Goal: Information Seeking & Learning: Learn about a topic

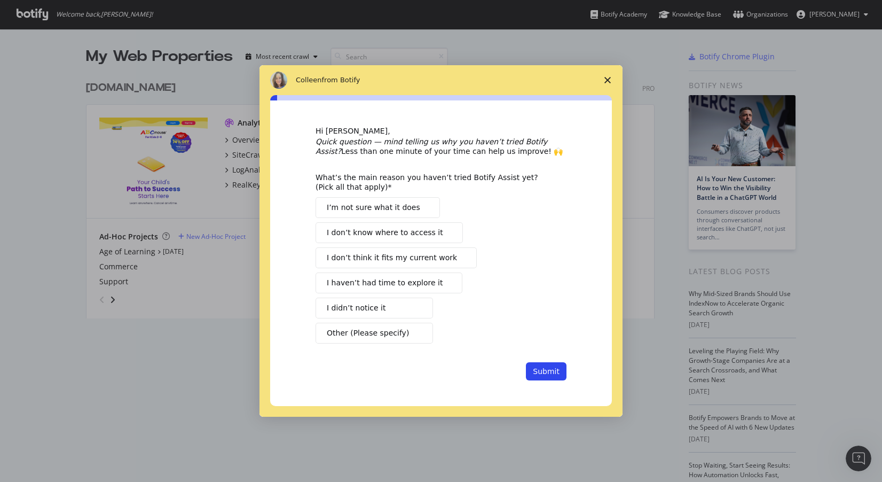
click at [603, 76] on span "Close survey" at bounding box center [608, 80] width 30 height 30
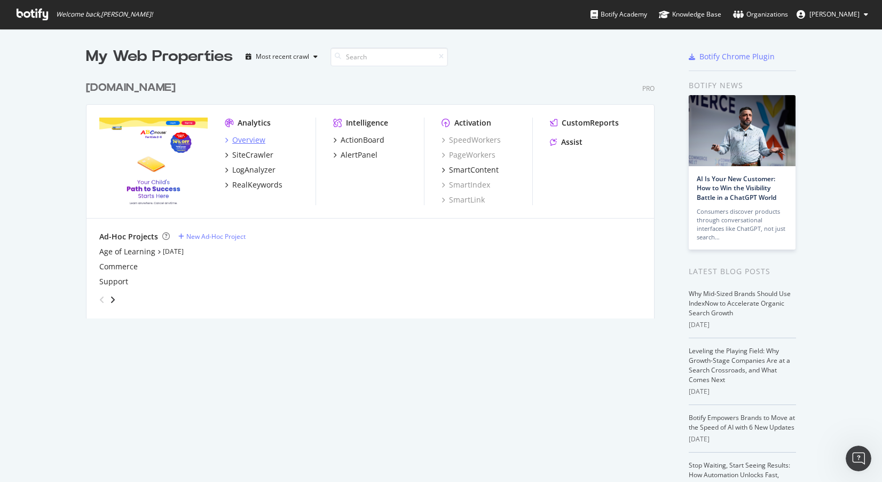
click at [251, 144] on div "Overview" at bounding box center [248, 140] width 33 height 11
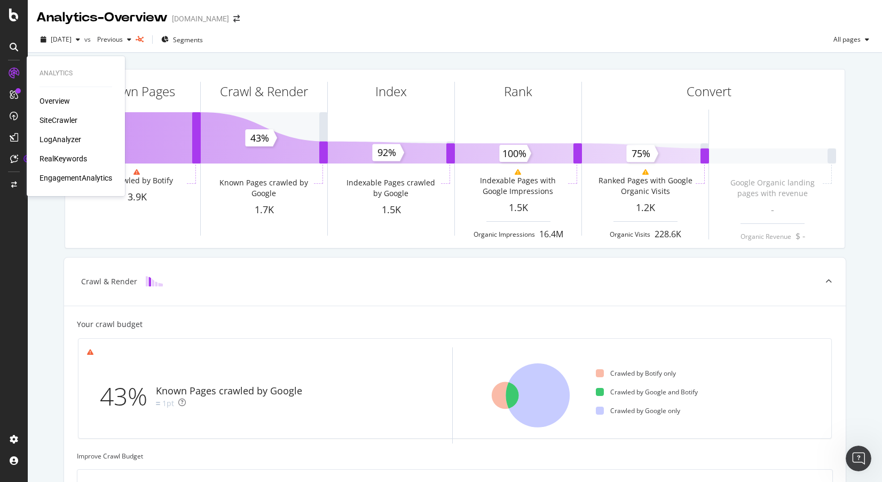
click at [64, 120] on div "SiteCrawler" at bounding box center [59, 120] width 38 height 11
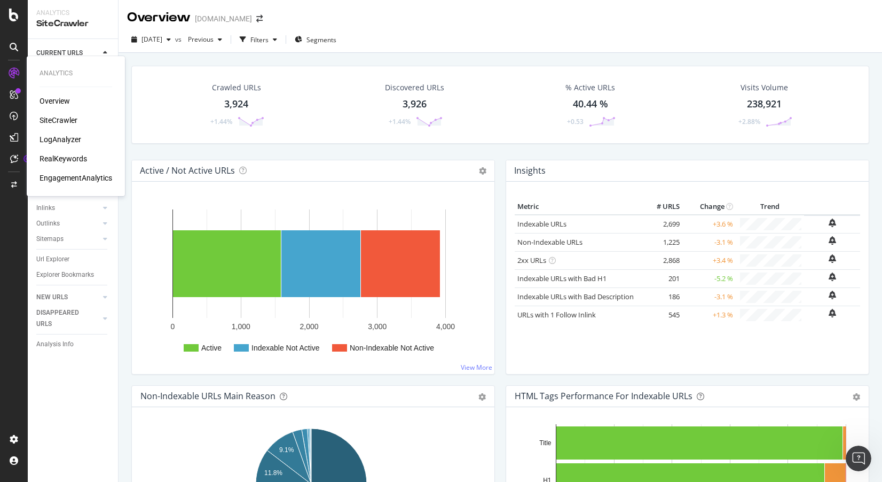
click at [71, 137] on div "LogAnalyzer" at bounding box center [61, 139] width 42 height 11
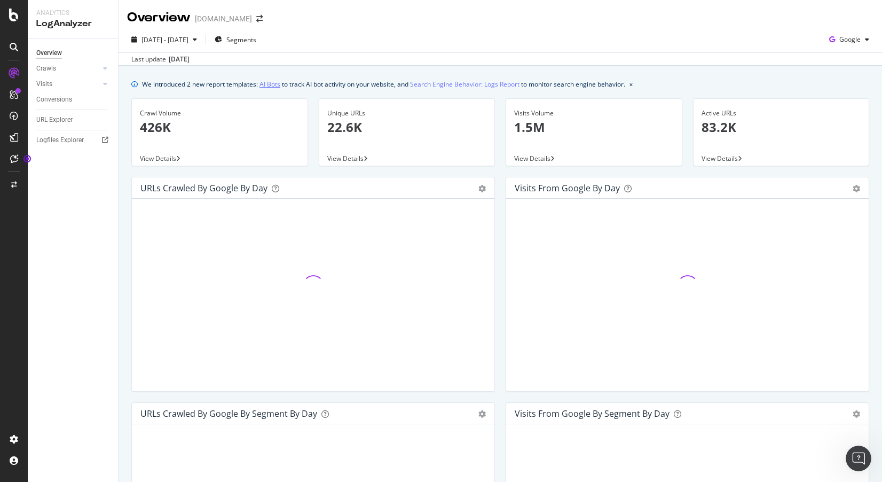
click at [275, 82] on link "AI Bots" at bounding box center [270, 84] width 21 height 11
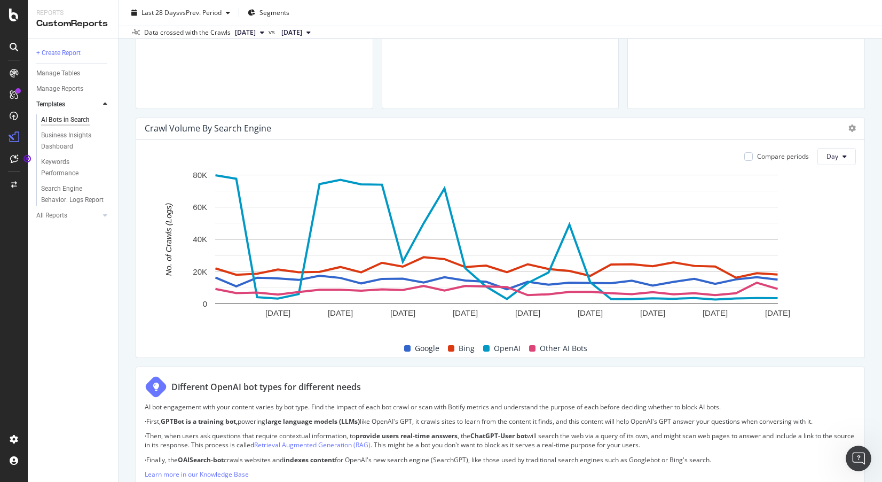
scroll to position [441, 0]
click at [830, 157] on span "Day" at bounding box center [833, 156] width 12 height 9
click at [579, 131] on div "Crawl Volume By Search Engine" at bounding box center [491, 128] width 693 height 11
click at [315, 30] on button "[DATE]" at bounding box center [296, 32] width 38 height 13
click at [364, 51] on div "No. of URLs (Crawls from Logs) 562,434 1,085.84%" at bounding box center [255, 10] width 220 height 179
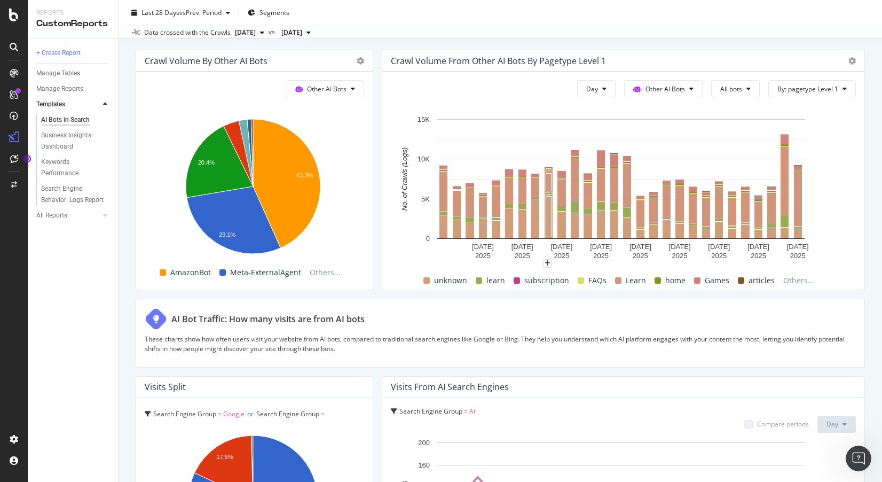
scroll to position [1568, 0]
